Goal: Information Seeking & Learning: Find specific fact

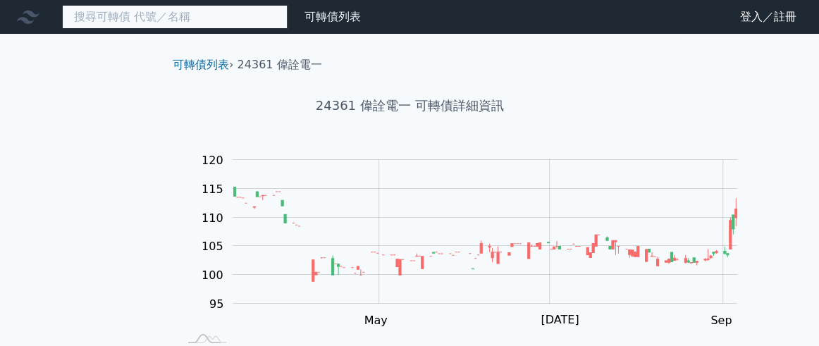
click at [216, 18] on input at bounding box center [174, 17] width 225 height 24
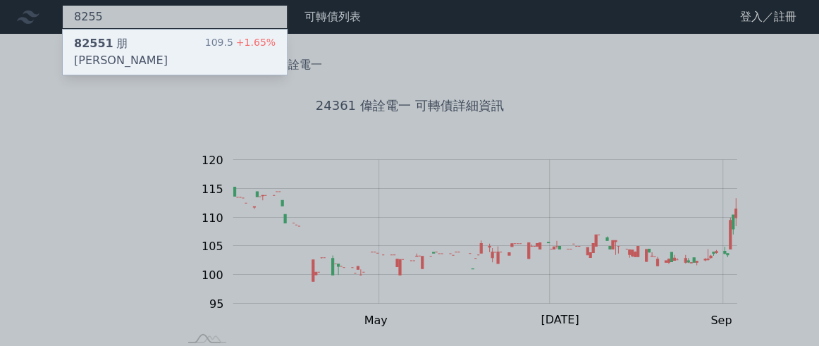
type input "8255"
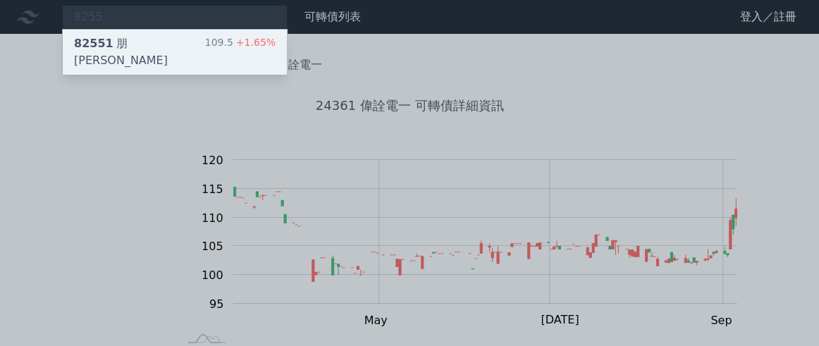
click at [113, 50] on span "82551" at bounding box center [93, 43] width 39 height 13
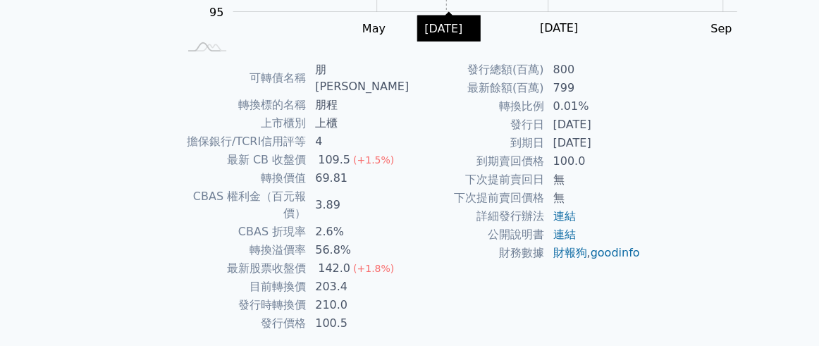
scroll to position [365, 0]
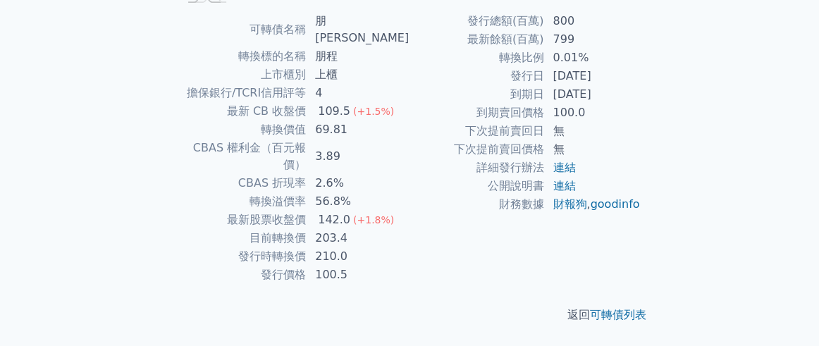
drag, startPoint x: 591, startPoint y: 124, endPoint x: 665, endPoint y: 137, distance: 75.1
click at [641, 104] on td "[DATE]" at bounding box center [592, 94] width 97 height 18
copy td "[DATE]"
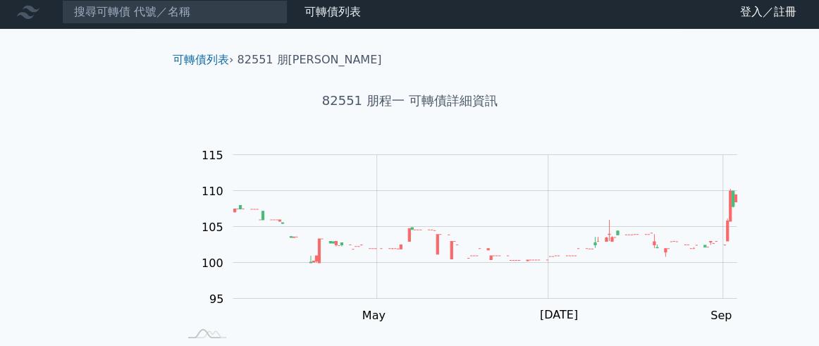
scroll to position [0, 0]
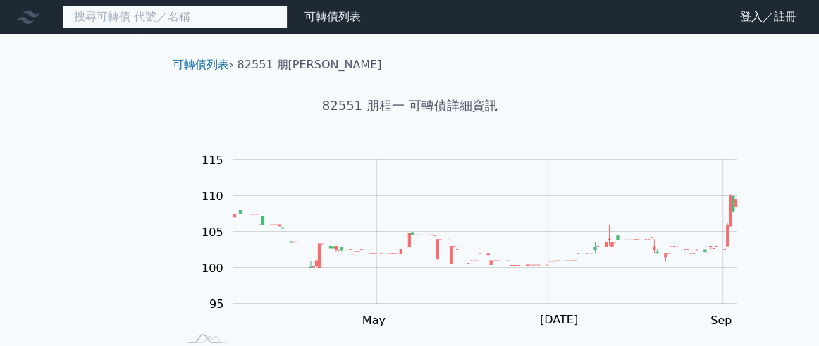
click at [194, 26] on input at bounding box center [174, 17] width 225 height 24
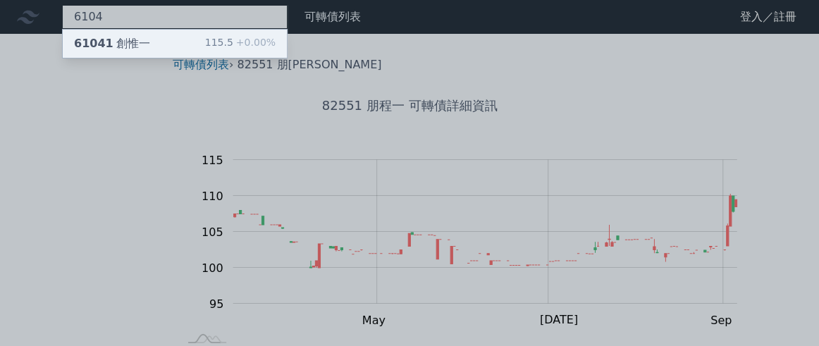
type input "6104"
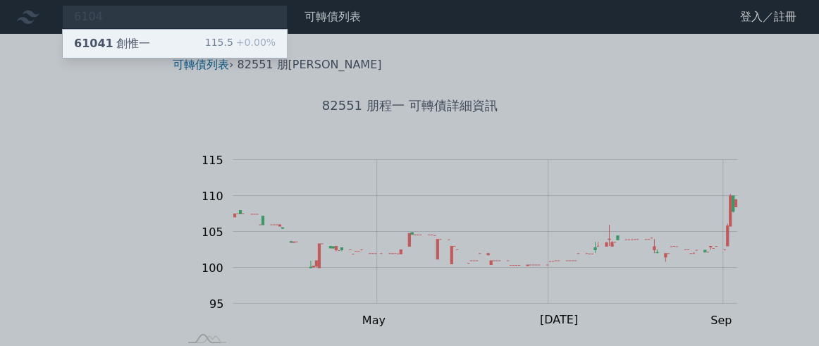
click at [150, 51] on div "61041 創惟一" at bounding box center [112, 43] width 76 height 17
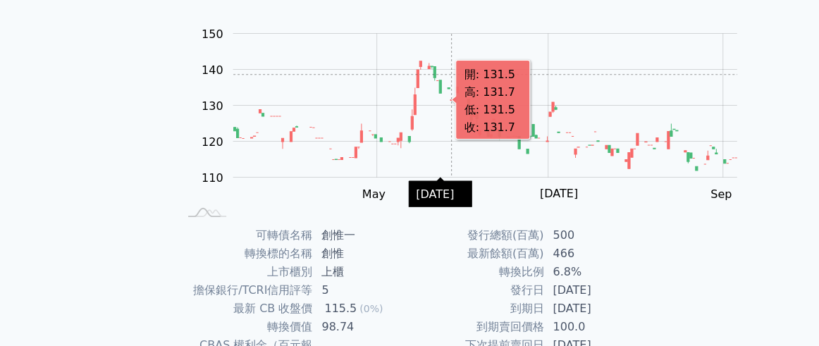
scroll to position [419, 0]
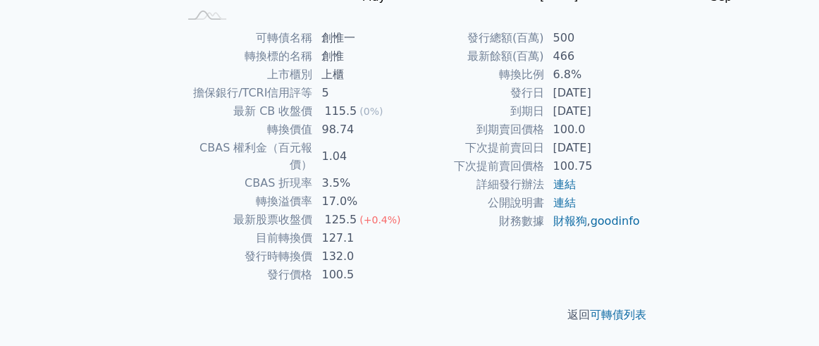
drag, startPoint x: 590, startPoint y: 78, endPoint x: 664, endPoint y: 85, distance: 73.7
click at [641, 85] on tbody "發行總額(百萬) 500 最新餘額(百萬) 466 轉換比例 6.8% 發行日 [DATE] 到期日 [DATE] 到期賣回價格 100.0 下次提前賣回日 …" at bounding box center [524, 130] width 231 height 202
copy td "[DATE]"
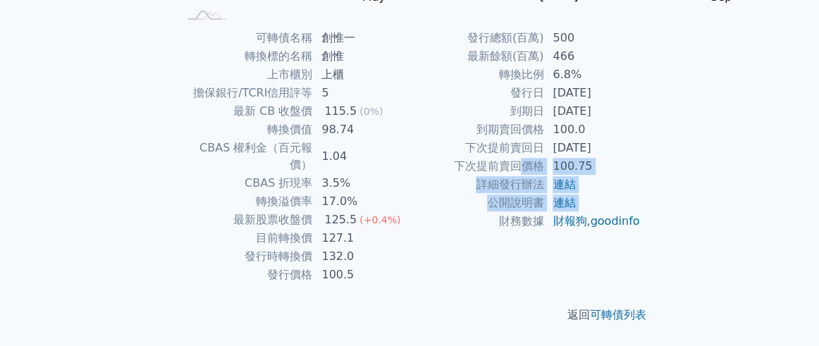
drag, startPoint x: 516, startPoint y: 187, endPoint x: 423, endPoint y: 261, distance: 118.4
click at [469, 223] on tbody "發行總額(百萬) 500 最新餘額(百萬) 466 轉換比例 6.8% 發行日 [DATE] 到期日 [DATE] 到期賣回價格 100.0 下次提前賣回日 …" at bounding box center [524, 130] width 231 height 202
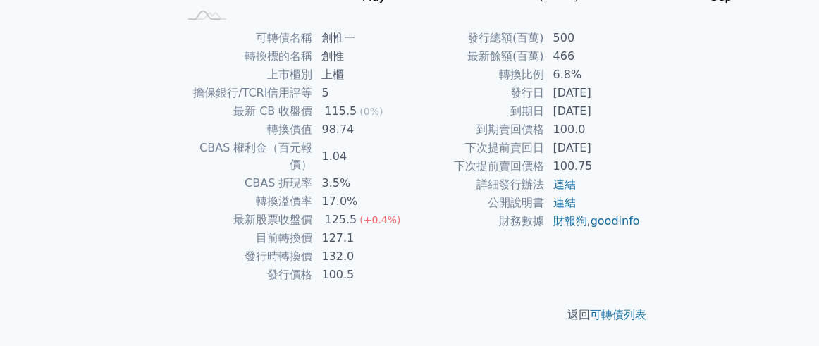
click at [621, 120] on td "100.0" at bounding box center [592, 129] width 97 height 18
drag, startPoint x: 591, startPoint y: 76, endPoint x: 674, endPoint y: 76, distance: 82.4
click at [641, 102] on td "[DATE]" at bounding box center [592, 111] width 97 height 18
copy td "[DATE]"
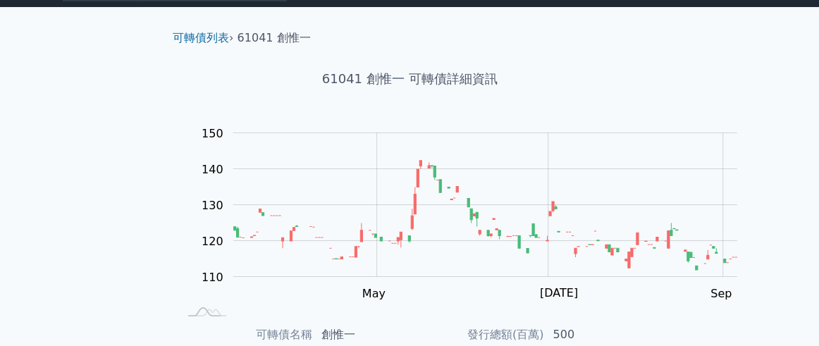
scroll to position [0, 0]
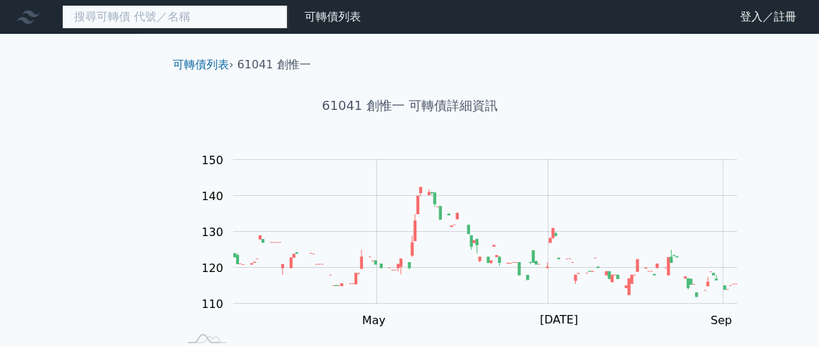
click at [237, 29] on input at bounding box center [174, 17] width 225 height 24
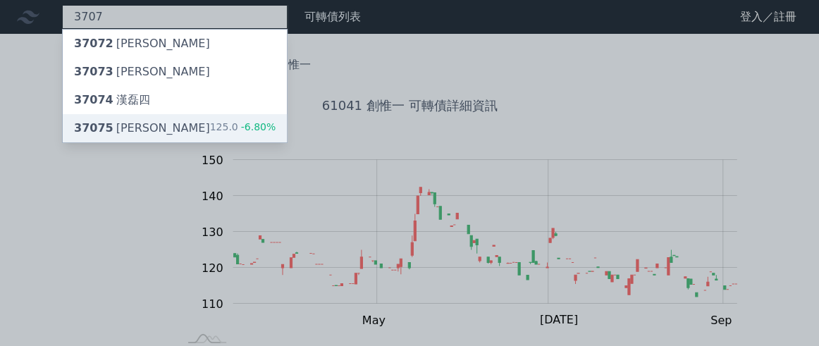
type input "3707"
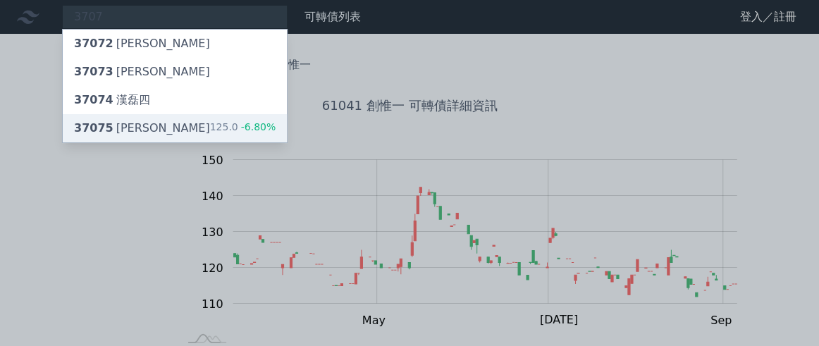
click at [206, 142] on div "37075 漢磊五 125.0 -6.80%" at bounding box center [175, 128] width 224 height 28
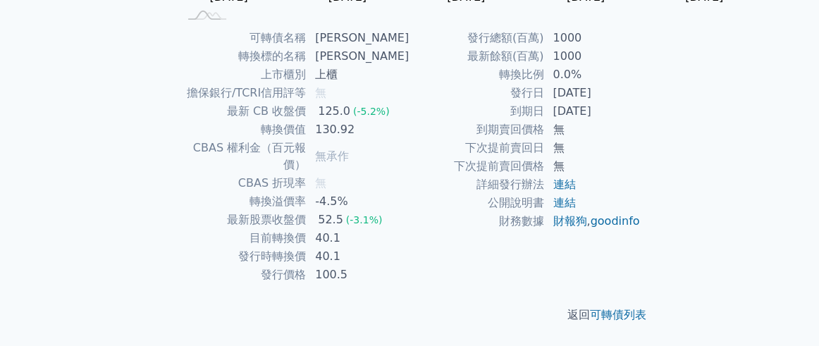
scroll to position [237, 0]
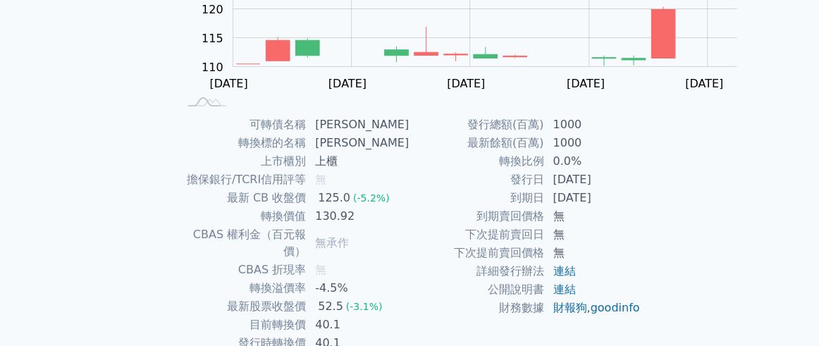
drag, startPoint x: 589, startPoint y: 256, endPoint x: 662, endPoint y: 264, distance: 73.8
click at [641, 207] on td "[DATE]" at bounding box center [592, 198] width 97 height 18
copy td "[DATE]"
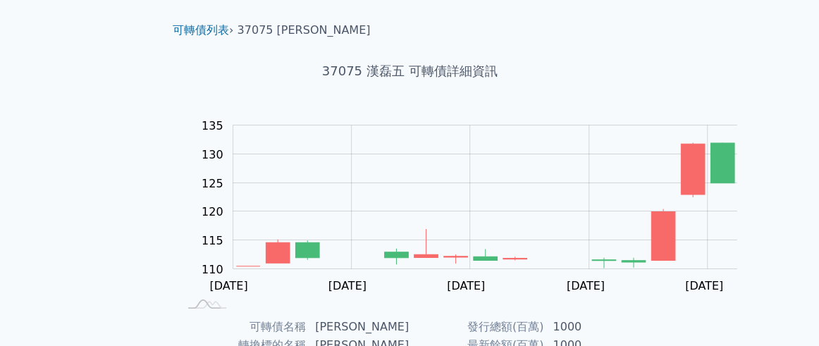
scroll to position [0, 0]
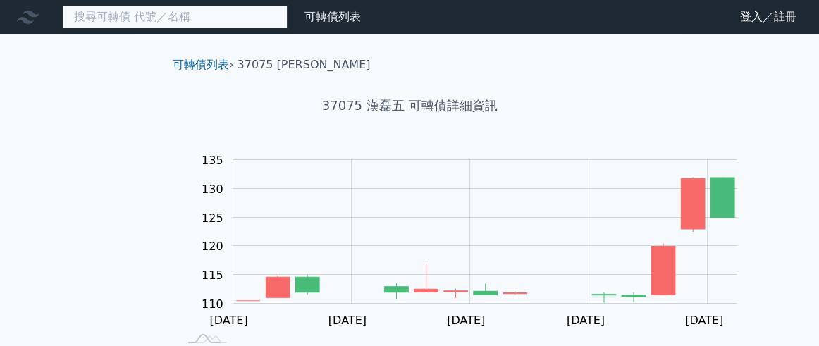
click at [203, 23] on input at bounding box center [174, 17] width 225 height 24
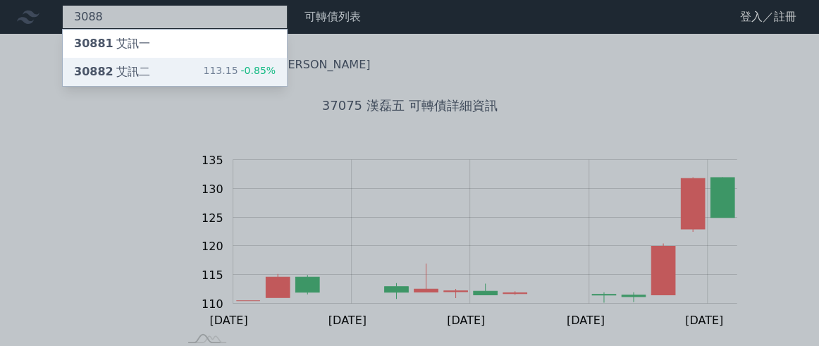
type input "3088"
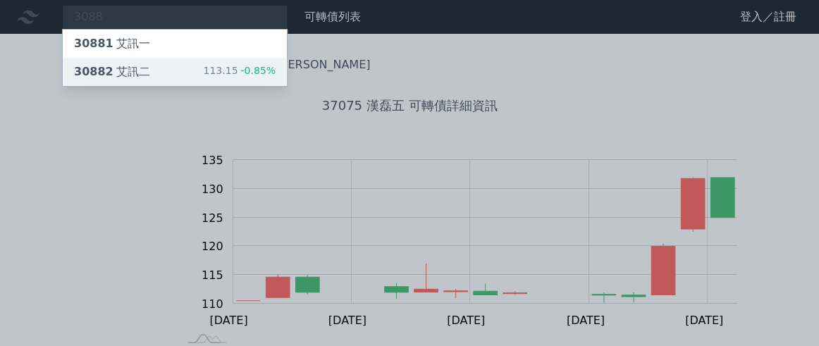
click at [185, 84] on div "30882 艾訊二 113.15 -0.85%" at bounding box center [175, 72] width 224 height 28
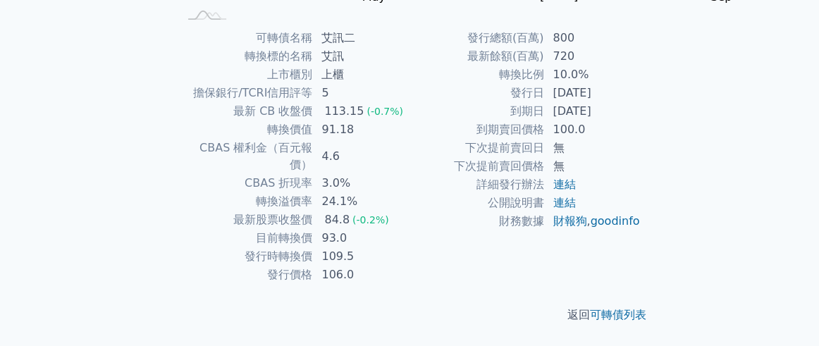
scroll to position [419, 0]
drag, startPoint x: 590, startPoint y: 72, endPoint x: 667, endPoint y: 78, distance: 77.1
click at [641, 102] on td "[DATE]" at bounding box center [592, 111] width 97 height 18
copy td "[DATE]"
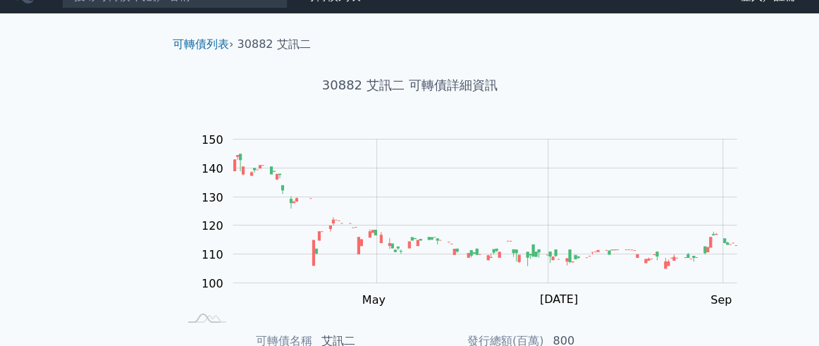
scroll to position [0, 0]
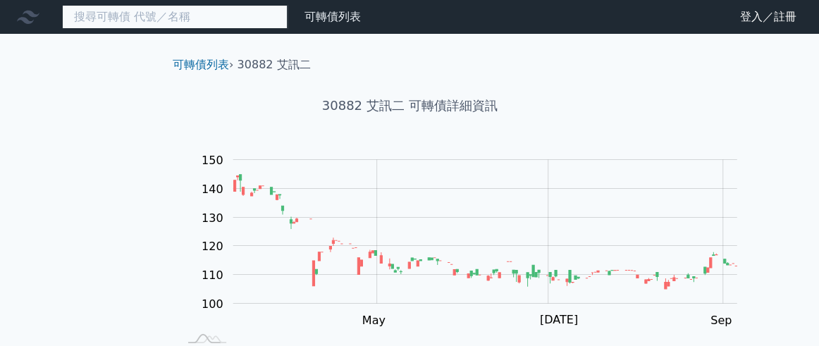
click at [199, 20] on input at bounding box center [174, 17] width 225 height 24
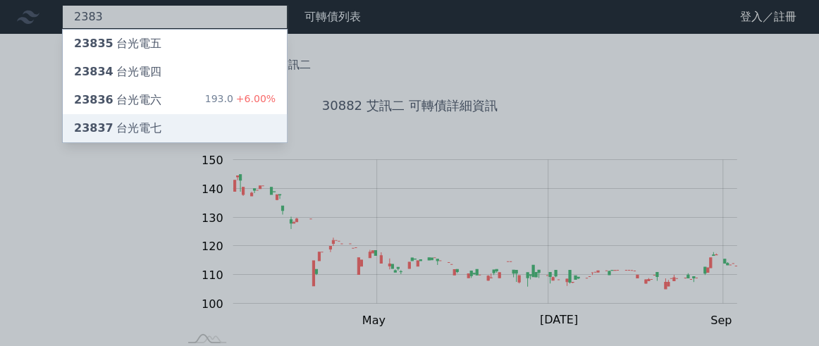
type input "2383"
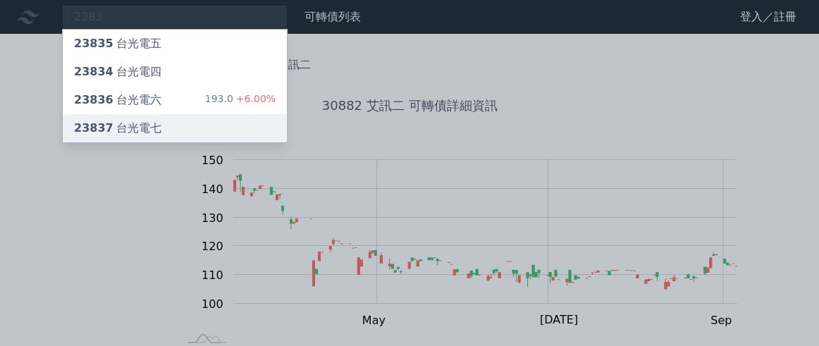
click at [161, 137] on div "23837 台光電七" at bounding box center [117, 128] width 87 height 17
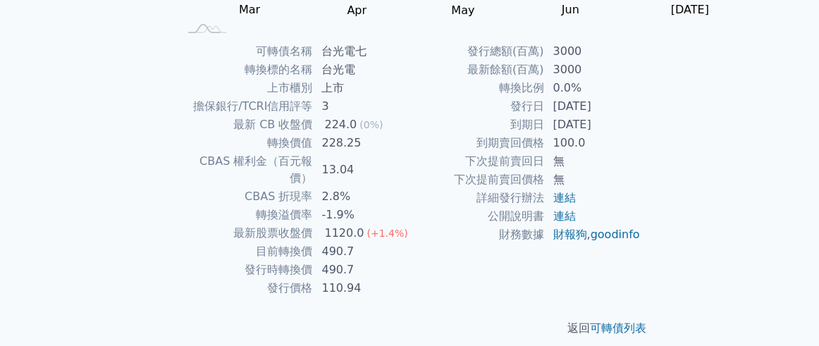
scroll to position [365, 0]
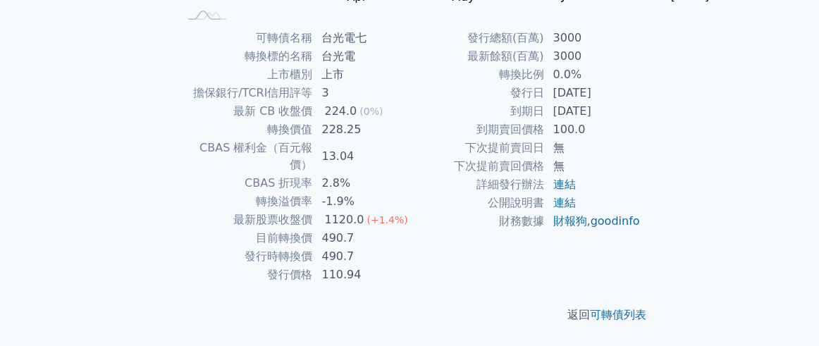
drag, startPoint x: 590, startPoint y: 128, endPoint x: 669, endPoint y: 135, distance: 79.9
click at [641, 120] on td "[DATE]" at bounding box center [592, 111] width 97 height 18
copy td "[DATE]"
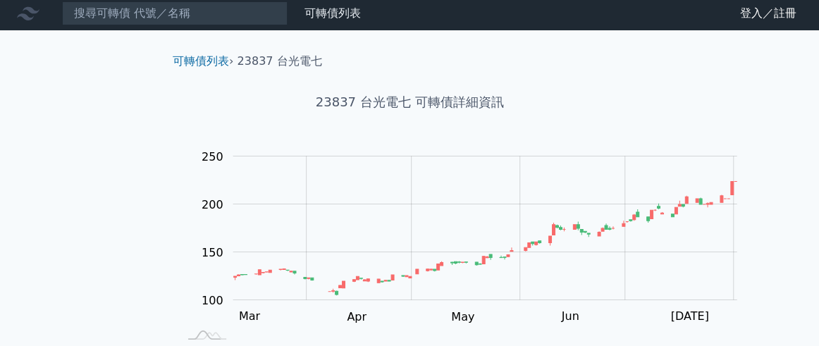
scroll to position [0, 0]
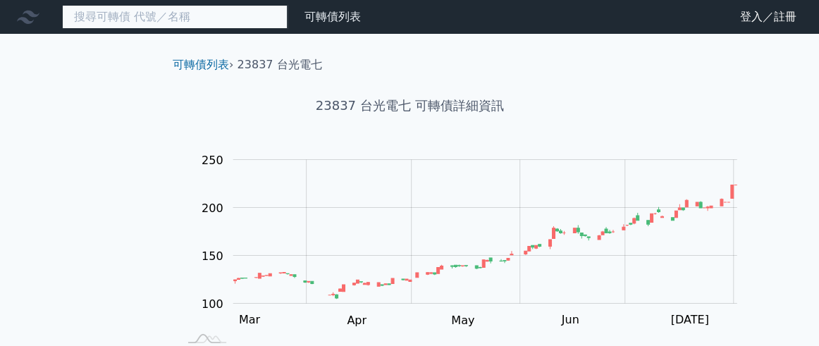
click at [197, 18] on input at bounding box center [174, 17] width 225 height 24
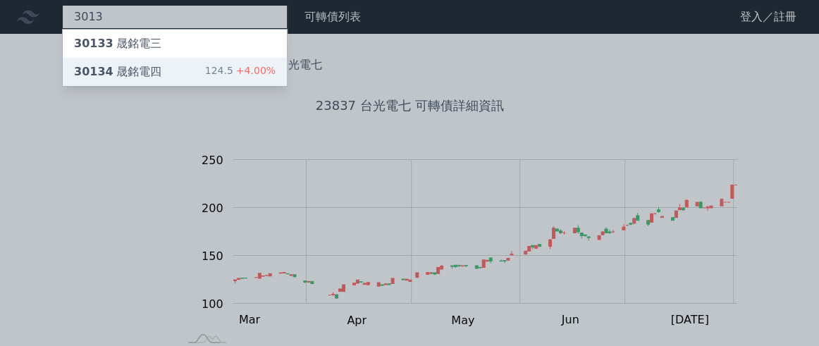
type input "3013"
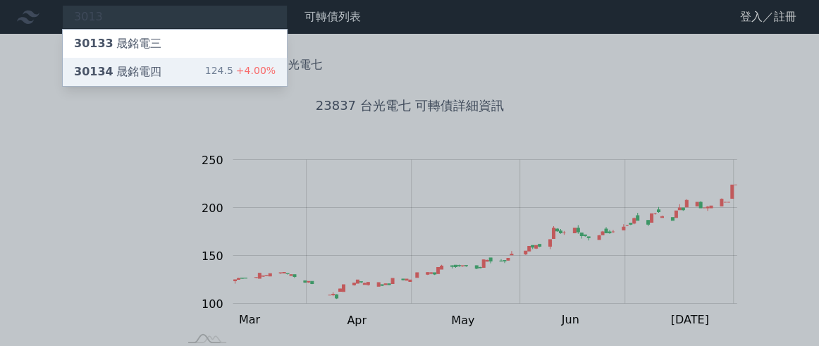
click at [188, 76] on div "30134 晟銘電四 124.5 +4.00%" at bounding box center [175, 72] width 224 height 28
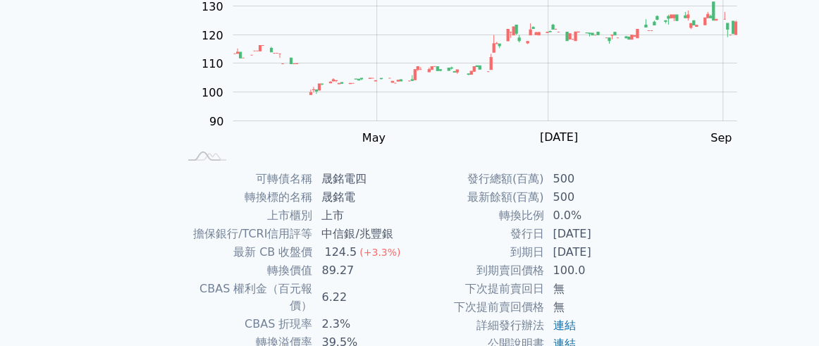
scroll to position [365, 0]
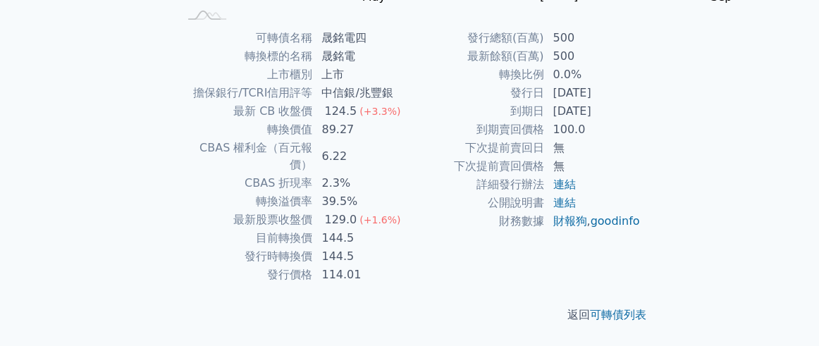
drag, startPoint x: 587, startPoint y: 128, endPoint x: 667, endPoint y: 130, distance: 80.4
click at [641, 120] on td "[DATE]" at bounding box center [592, 111] width 97 height 18
copy td "[DATE]"
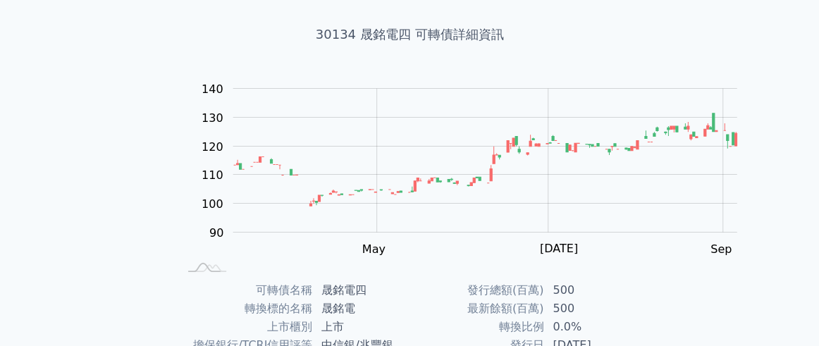
scroll to position [0, 0]
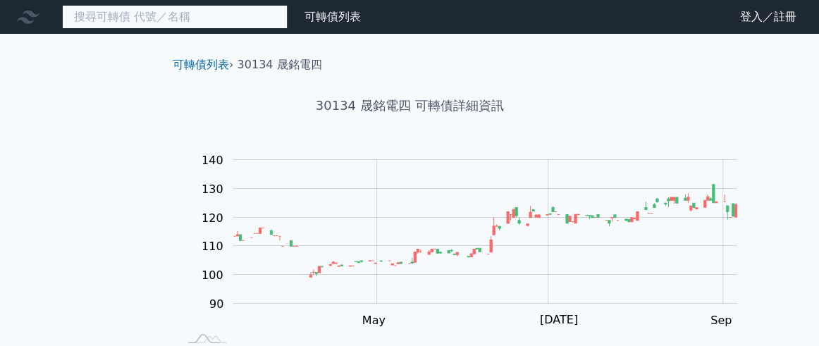
click at [212, 15] on input at bounding box center [174, 17] width 225 height 24
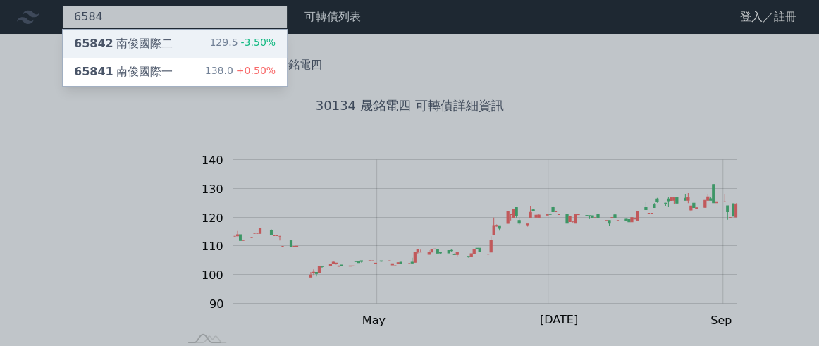
type input "6584"
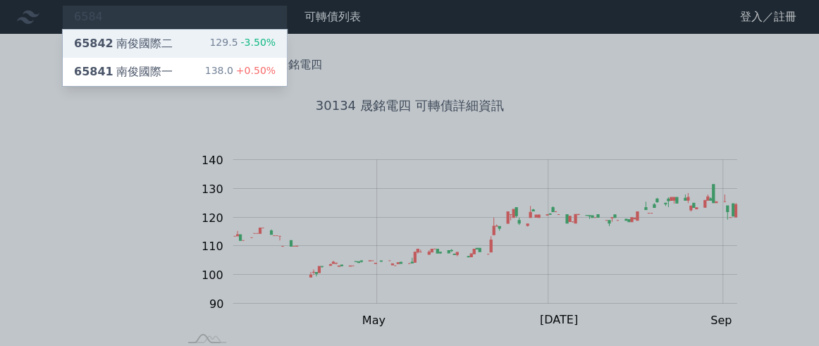
click at [173, 52] on div "65842 南俊國際二" at bounding box center [123, 43] width 99 height 17
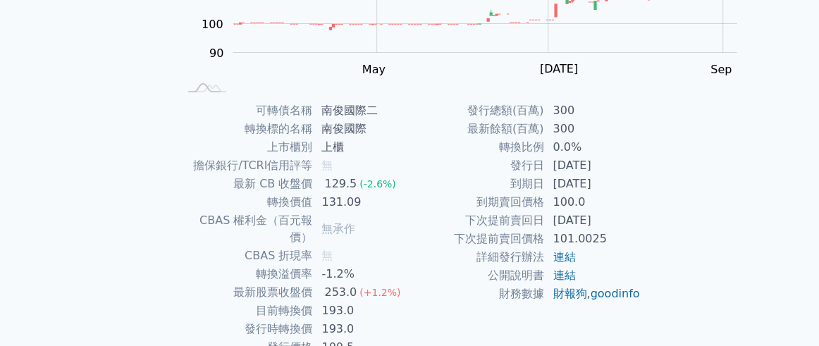
scroll to position [365, 0]
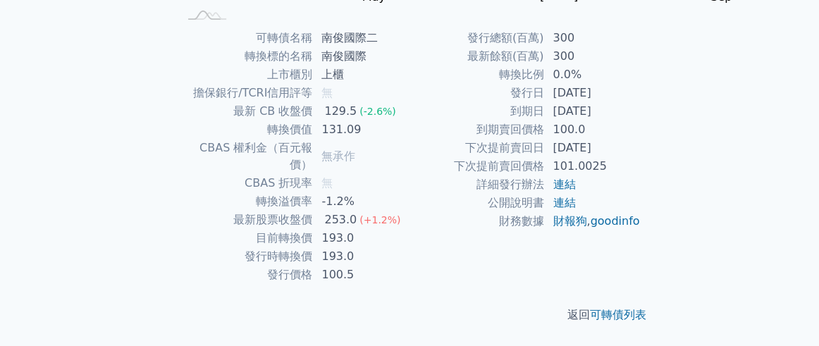
drag, startPoint x: 590, startPoint y: 124, endPoint x: 662, endPoint y: 138, distance: 73.2
click at [641, 120] on td "[DATE]" at bounding box center [592, 111] width 97 height 18
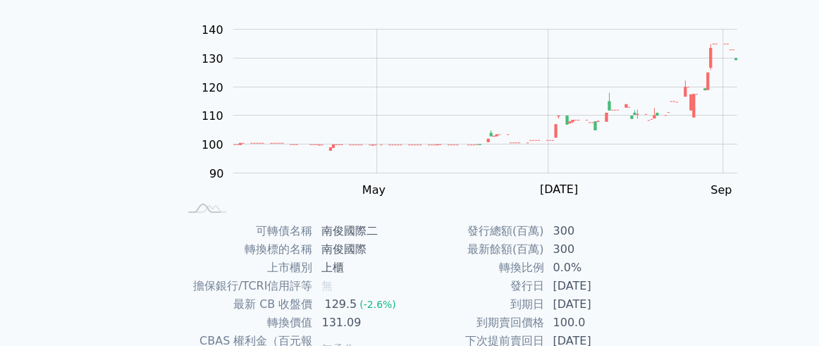
scroll to position [0, 0]
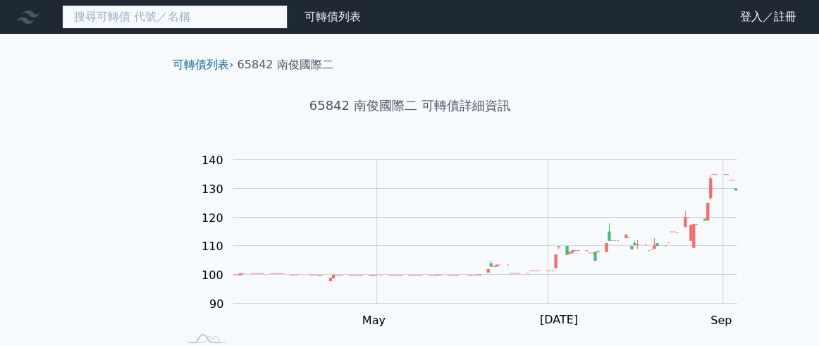
click at [221, 20] on input at bounding box center [174, 17] width 225 height 24
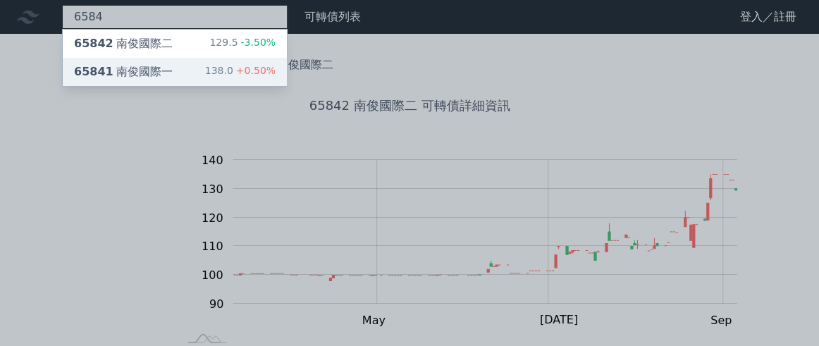
type input "6584"
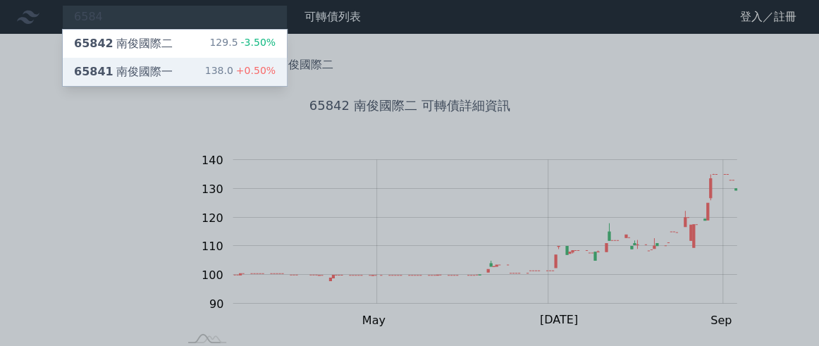
click at [173, 80] on div "65841 南俊國際一" at bounding box center [123, 71] width 99 height 17
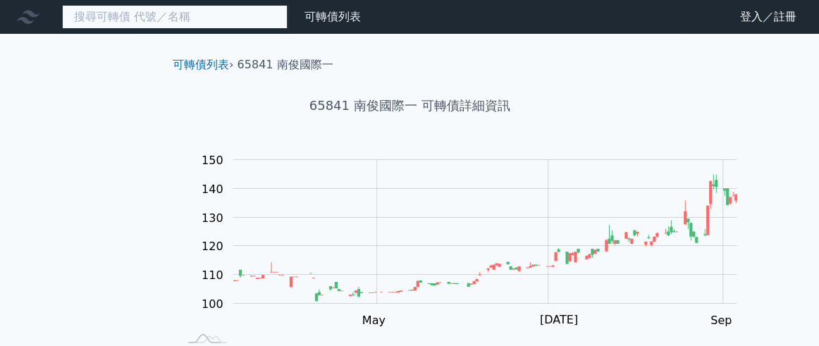
click at [202, 25] on input at bounding box center [174, 17] width 225 height 24
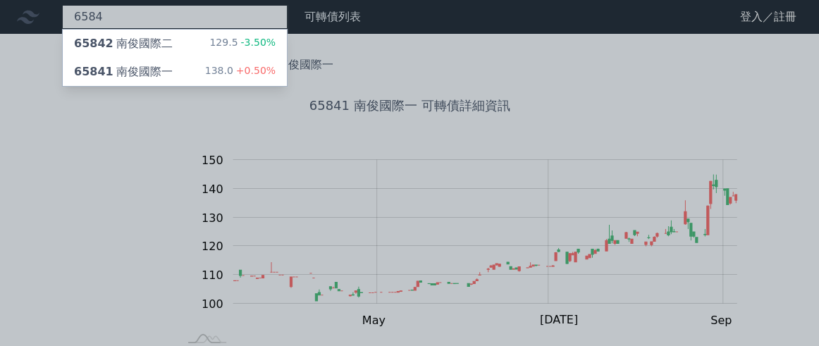
type input "6584"
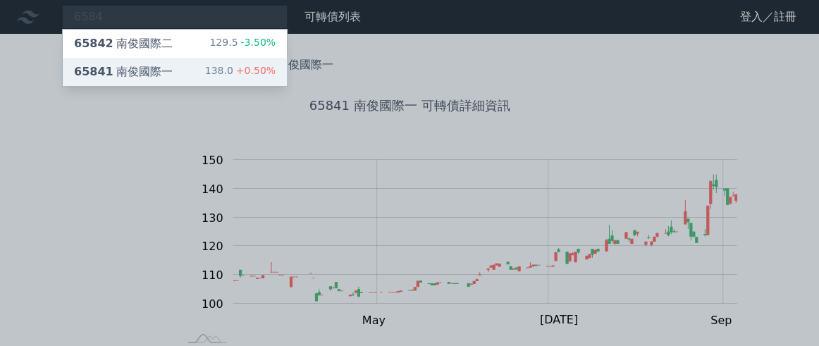
click at [165, 80] on div "65841 南俊國際一" at bounding box center [123, 71] width 99 height 17
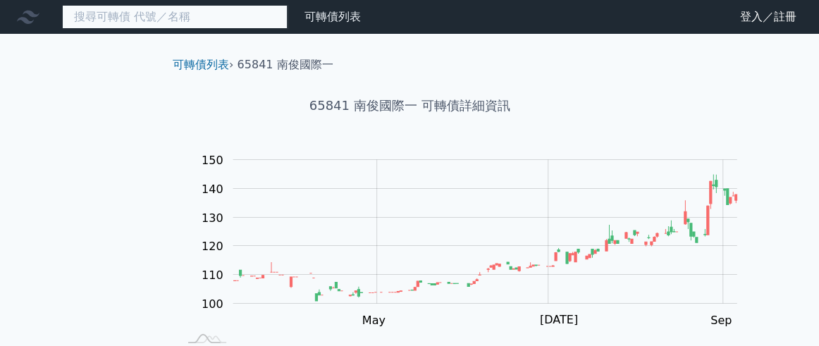
click at [220, 26] on input at bounding box center [174, 17] width 225 height 24
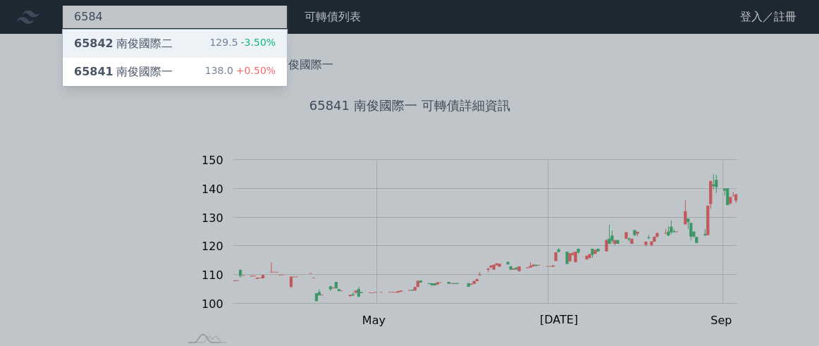
type input "6584"
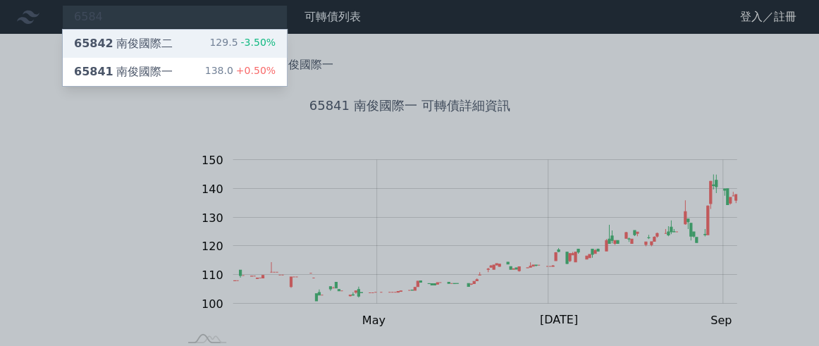
click at [171, 52] on div "65842 南俊國際二" at bounding box center [123, 43] width 99 height 17
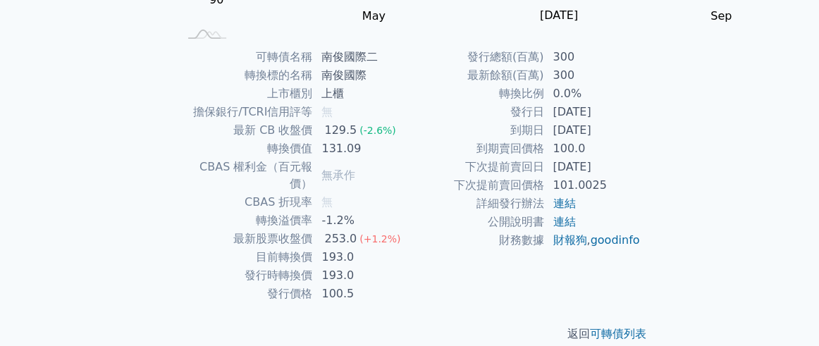
scroll to position [365, 0]
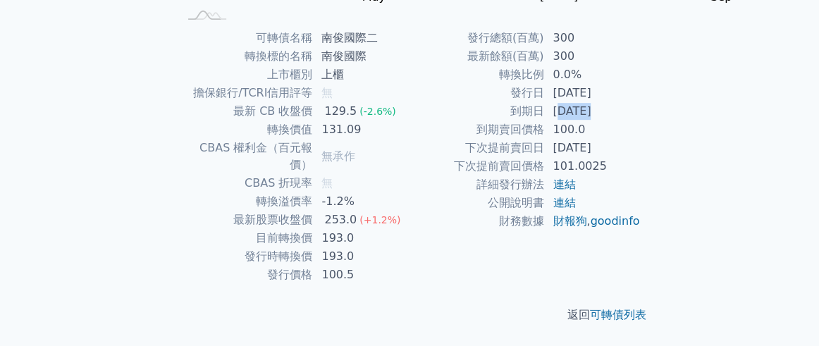
drag, startPoint x: 593, startPoint y: 127, endPoint x: 633, endPoint y: 126, distance: 40.9
click at [633, 120] on td "[DATE]" at bounding box center [592, 111] width 97 height 18
drag, startPoint x: 589, startPoint y: 128, endPoint x: 670, endPoint y: 132, distance: 81.2
click at [641, 120] on td "[DATE]" at bounding box center [592, 111] width 97 height 18
copy td "[DATE]"
